Goal: Transaction & Acquisition: Purchase product/service

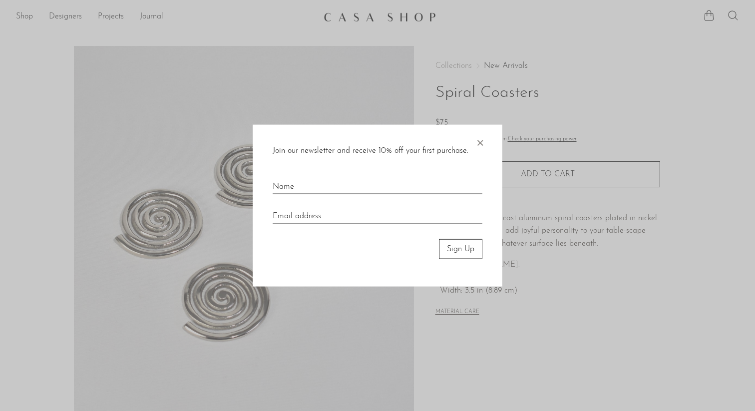
click at [484, 138] on span "×" at bounding box center [480, 140] width 10 height 32
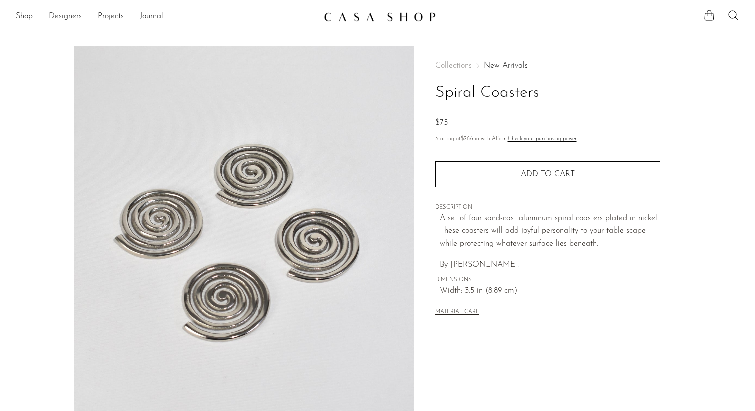
click at [51, 15] on link "Designers" at bounding box center [65, 16] width 33 height 13
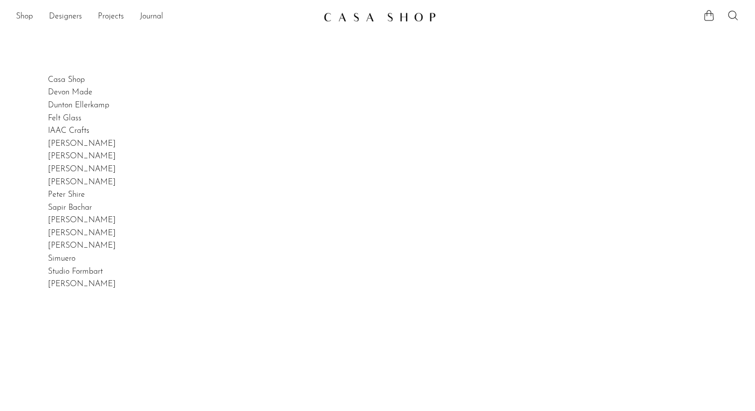
click at [28, 14] on link "Shop" at bounding box center [24, 16] width 17 height 13
click at [23, 13] on link "Shop" at bounding box center [24, 16] width 17 height 13
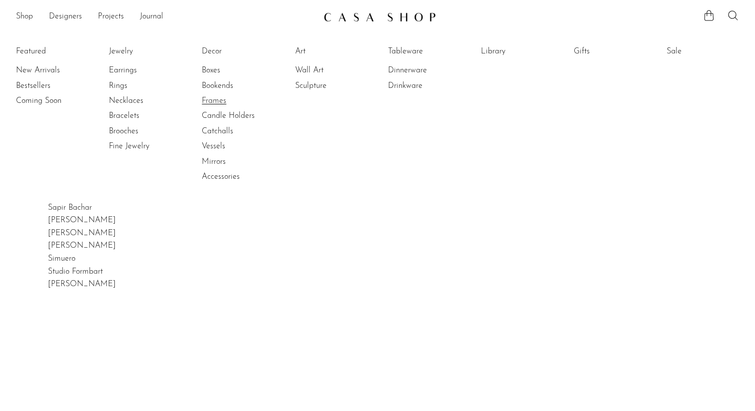
click at [219, 101] on link "Frames" at bounding box center [239, 100] width 75 height 11
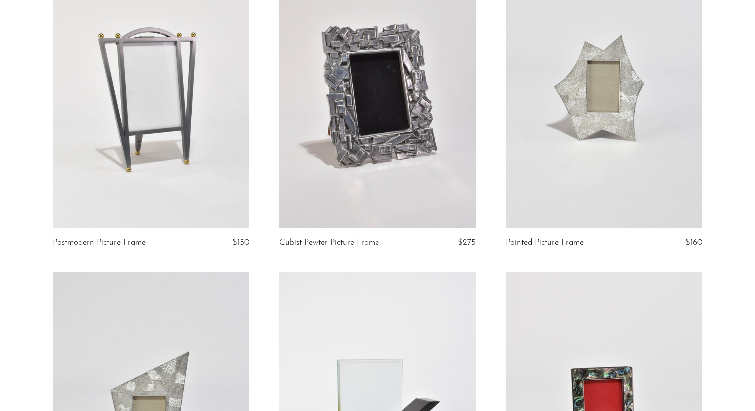
scroll to position [1113, 0]
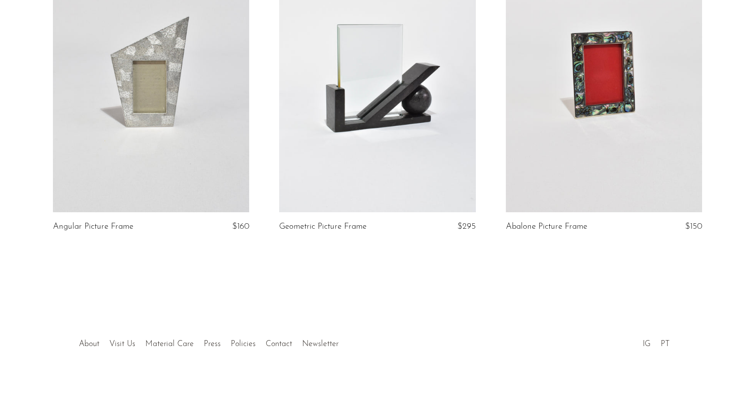
click at [616, 142] on link at bounding box center [604, 74] width 197 height 275
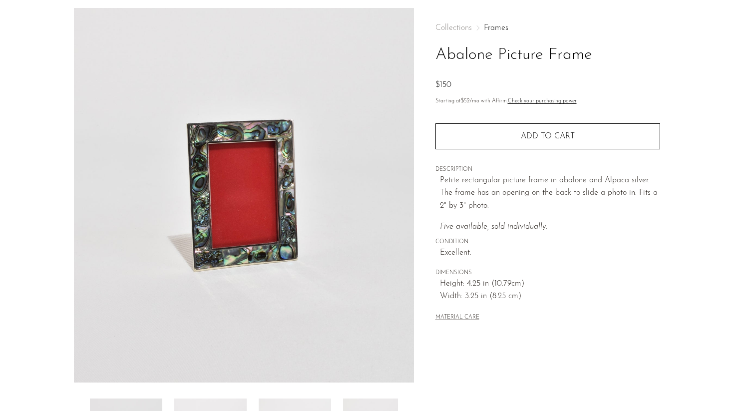
scroll to position [39, 0]
